Goal: Find specific page/section: Find specific page/section

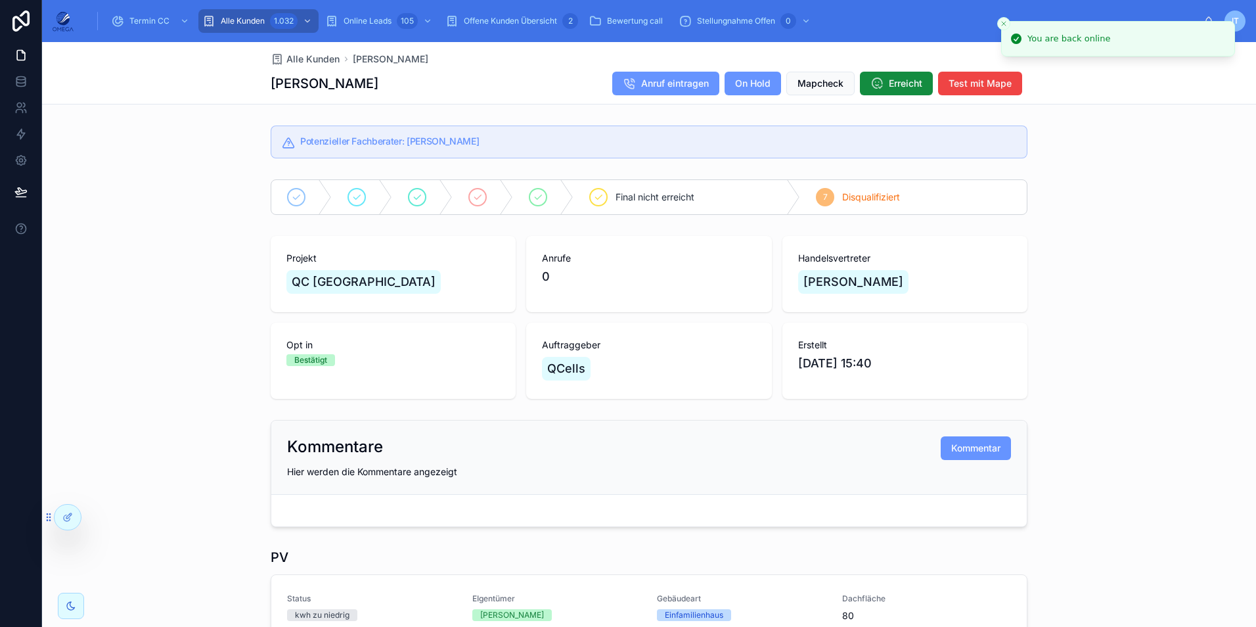
scroll to position [525, 0]
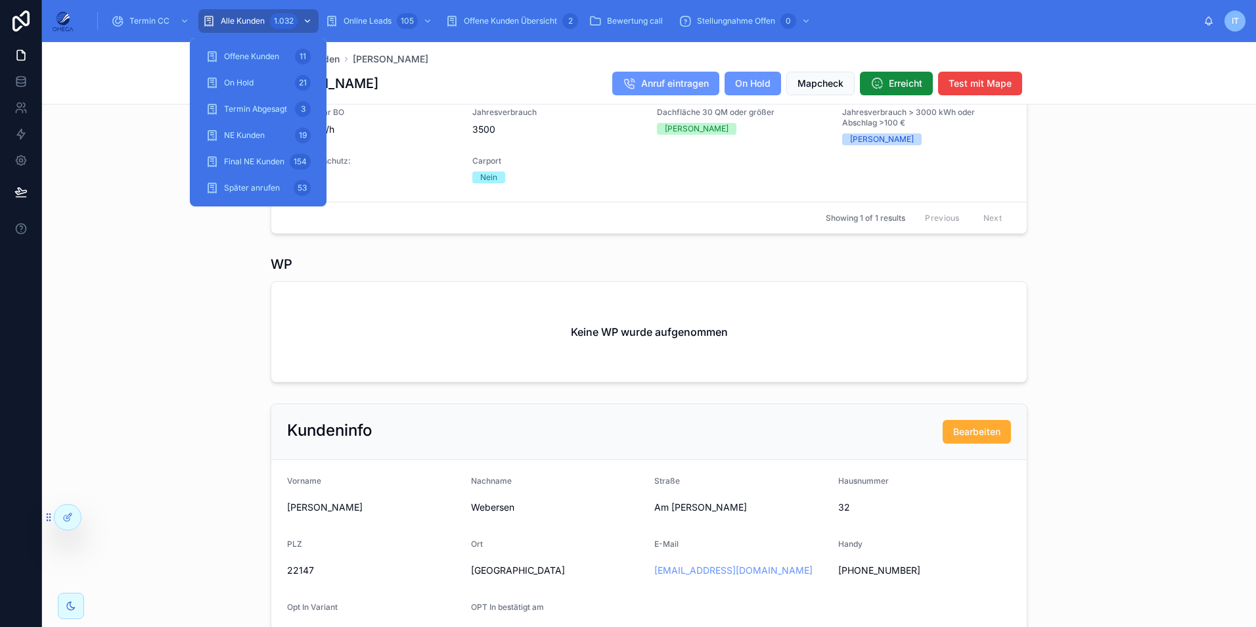
click at [232, 23] on span "Alle Kunden" at bounding box center [243, 21] width 44 height 11
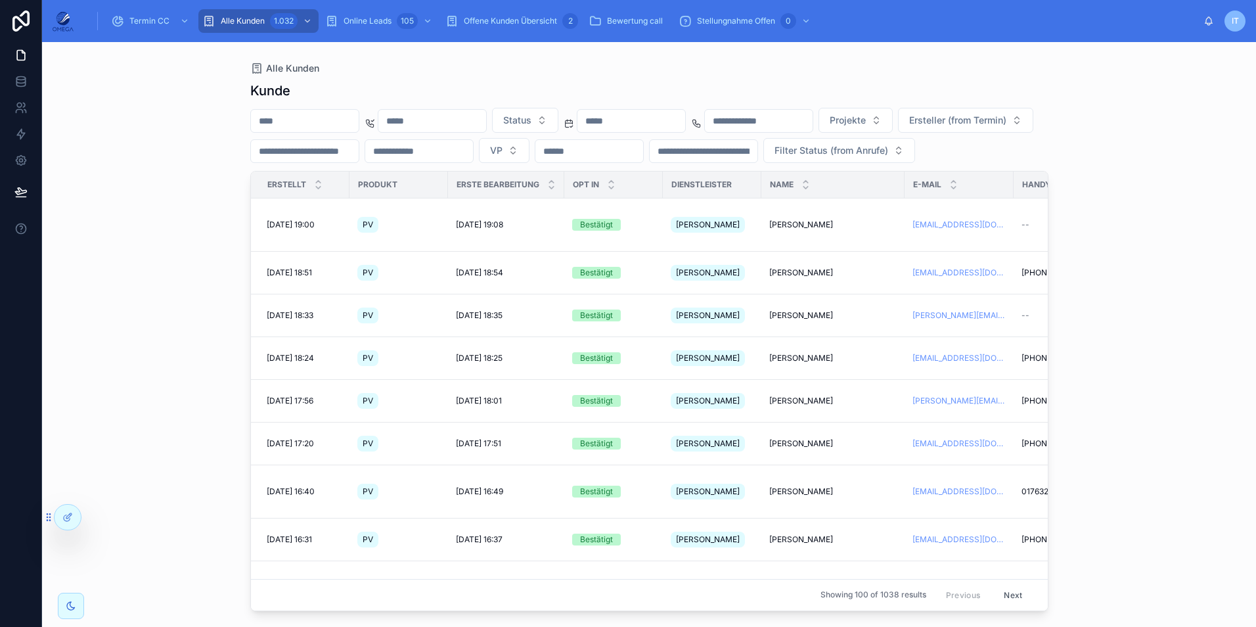
click at [340, 124] on input "text" at bounding box center [305, 121] width 108 height 18
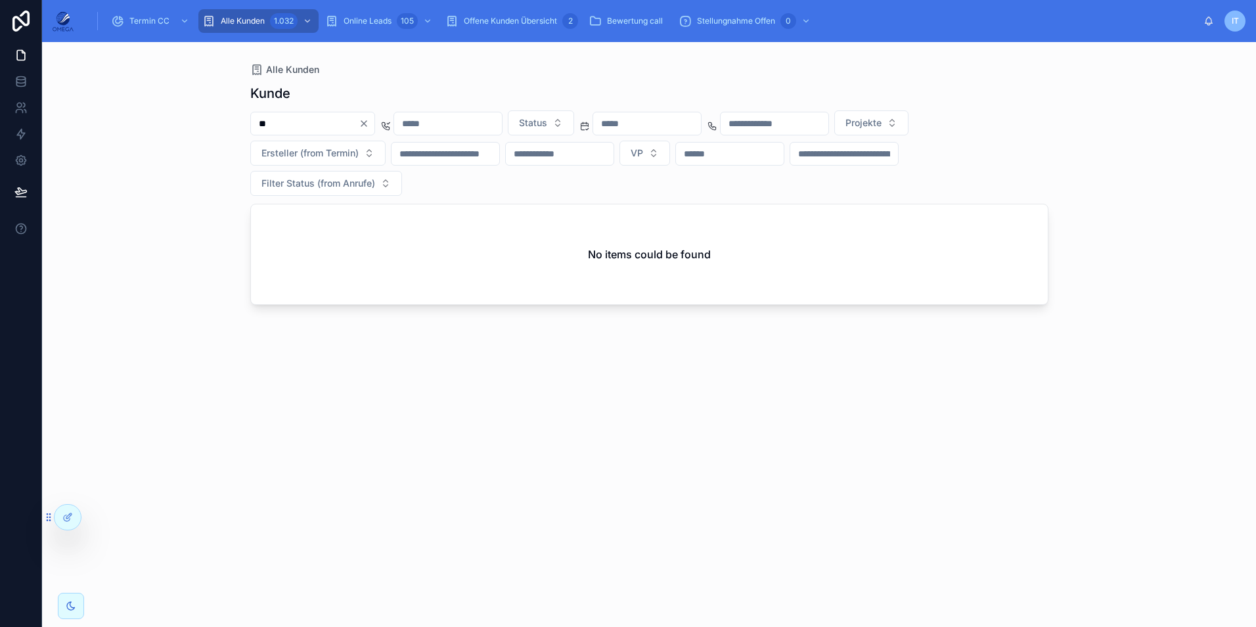
type input "*"
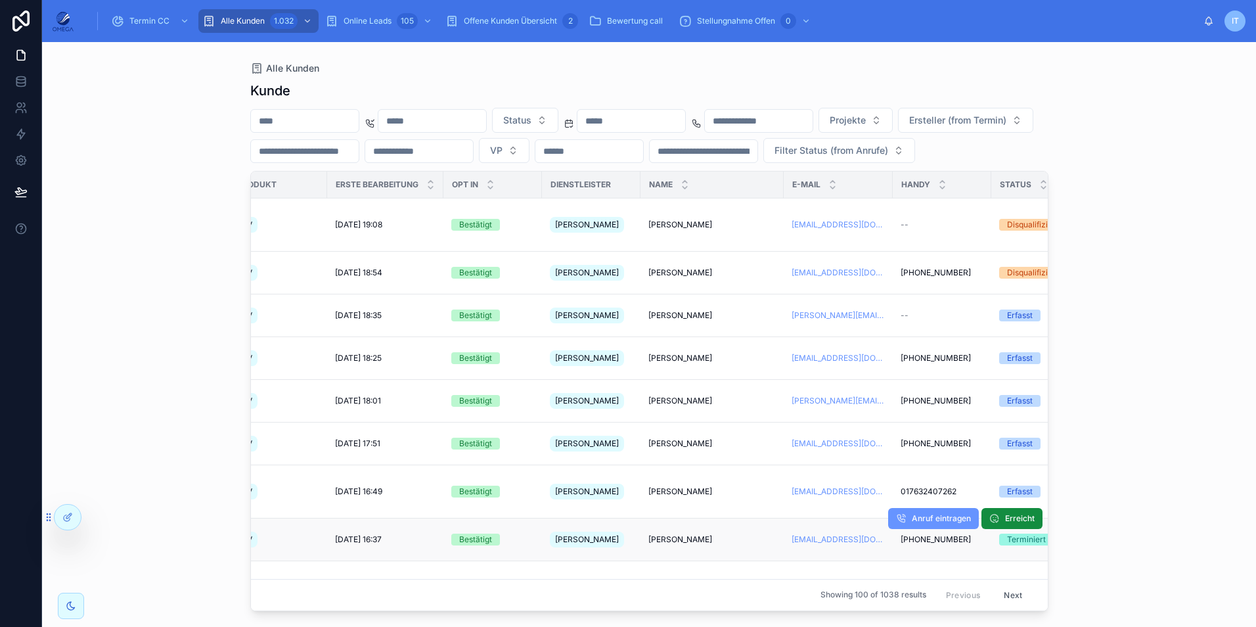
scroll to position [0, 120]
click at [529, 147] on button "VP" at bounding box center [504, 150] width 51 height 25
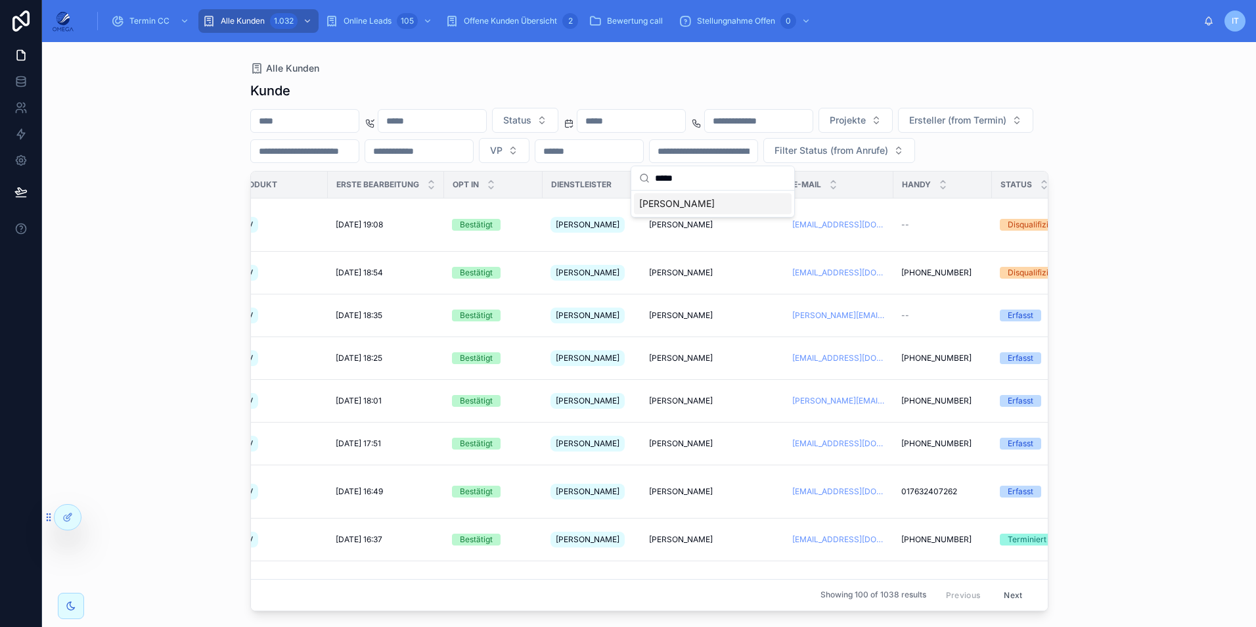
type input "*****"
click at [684, 204] on span "[PERSON_NAME]" at bounding box center [677, 203] width 76 height 13
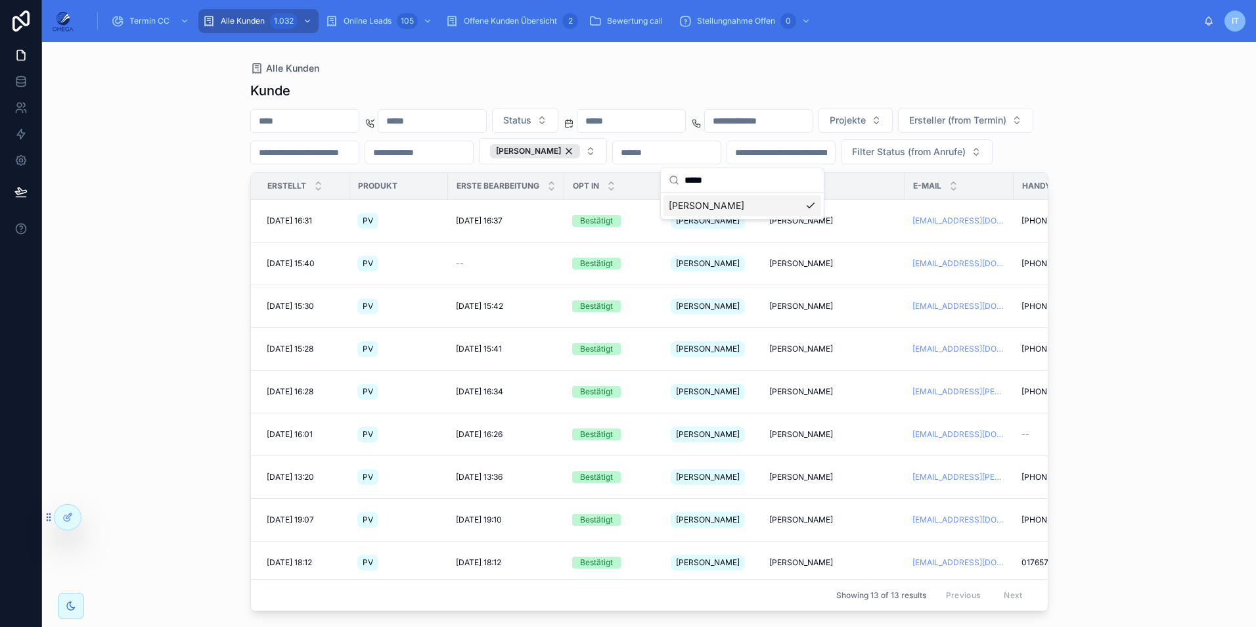
click at [1031, 160] on div "Status Projekte Ersteller (from Termin) [PERSON_NAME] Filter Status (from Anruf…" at bounding box center [649, 136] width 798 height 56
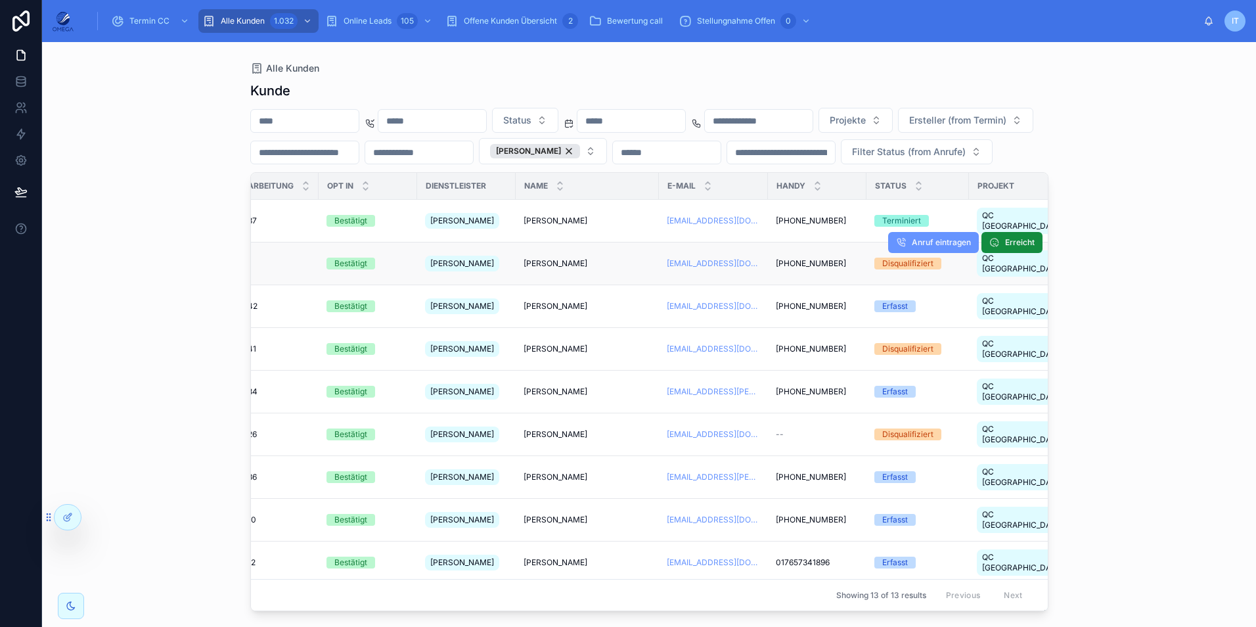
scroll to position [0, 155]
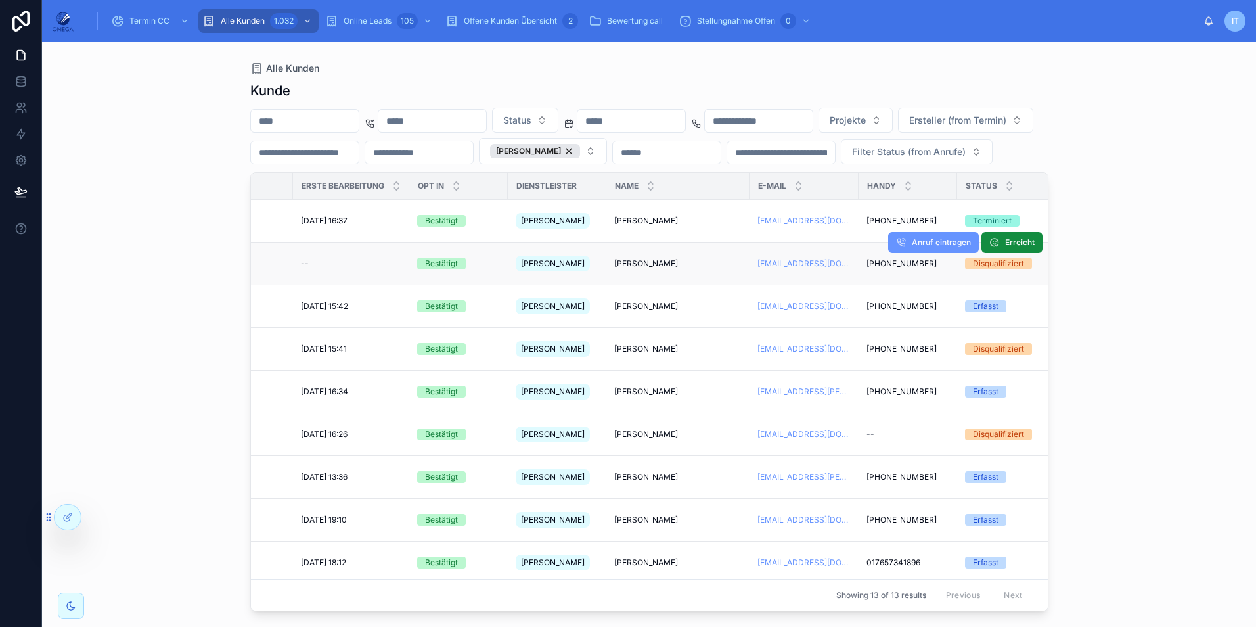
click at [667, 269] on span "[PERSON_NAME]" at bounding box center [646, 263] width 64 height 11
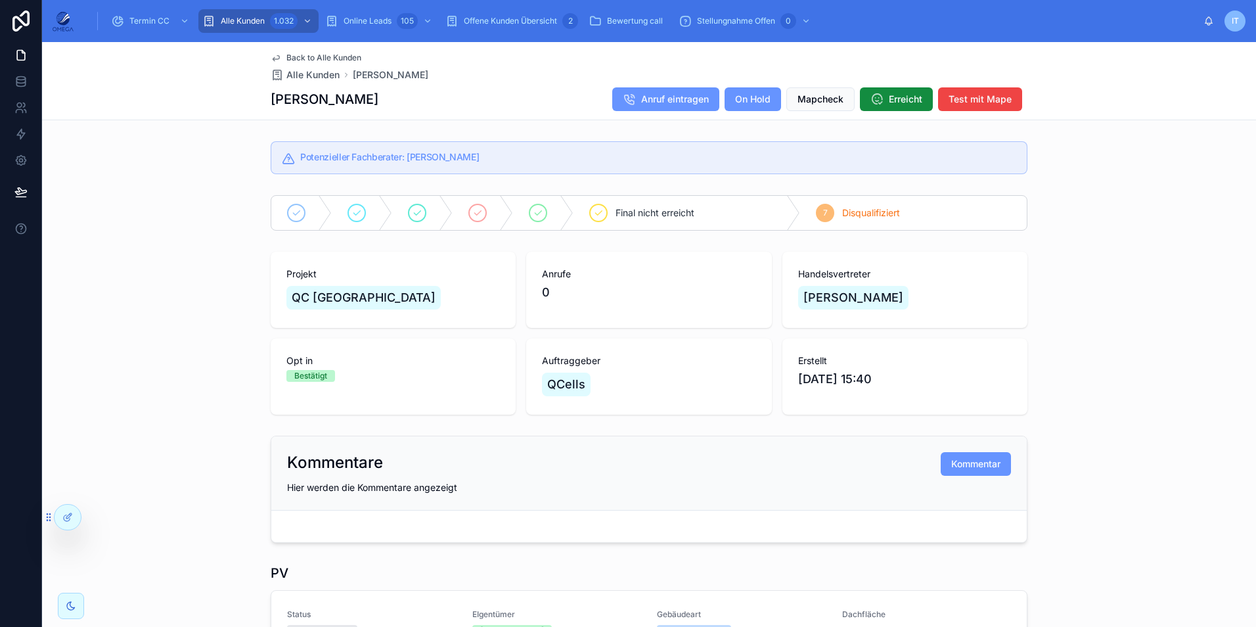
click at [308, 55] on span "Back to Alle Kunden" at bounding box center [323, 58] width 75 height 11
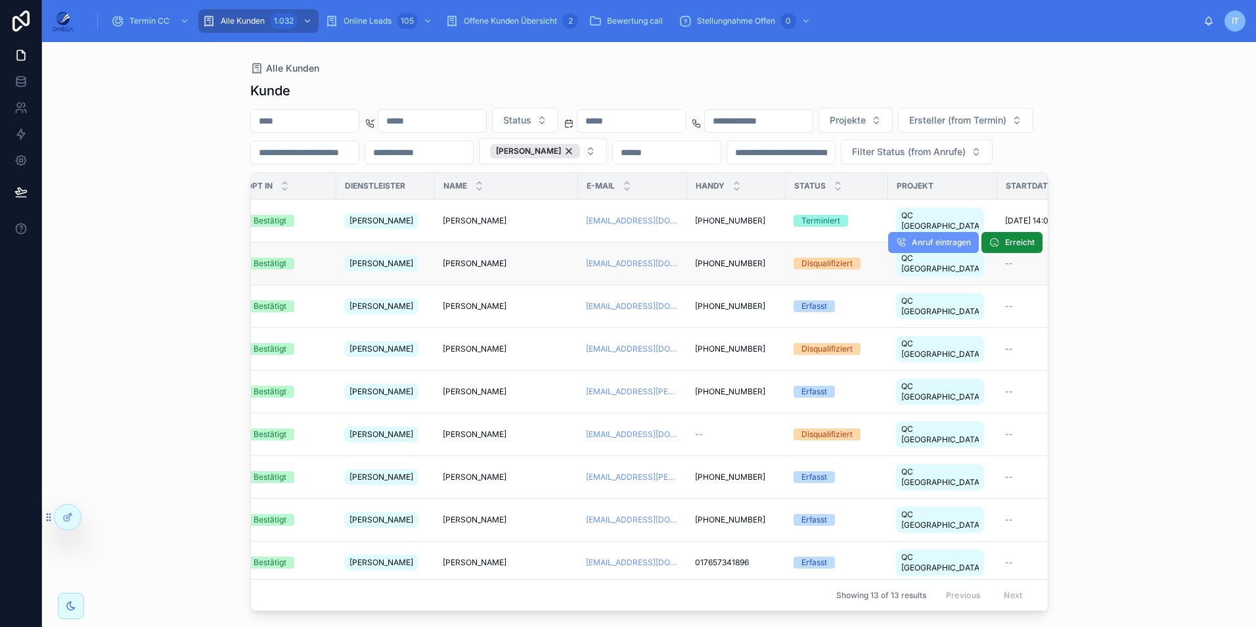
scroll to position [85, 326]
